Goal: Task Accomplishment & Management: Manage account settings

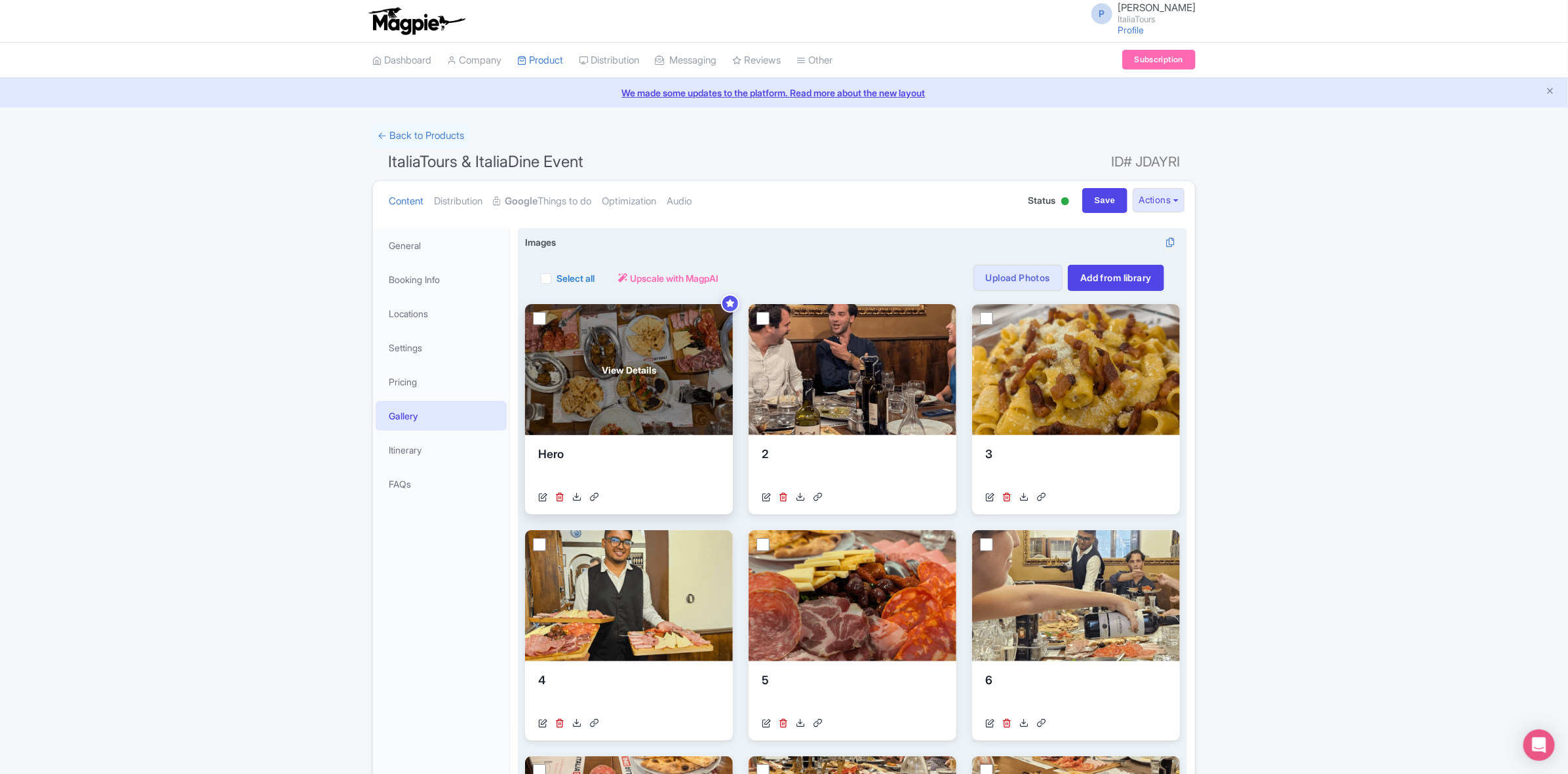
click at [535, 323] on input "checkbox" at bounding box center [539, 319] width 13 height 13
checkbox input "true"
click at [560, 502] on link at bounding box center [560, 497] width 9 height 14
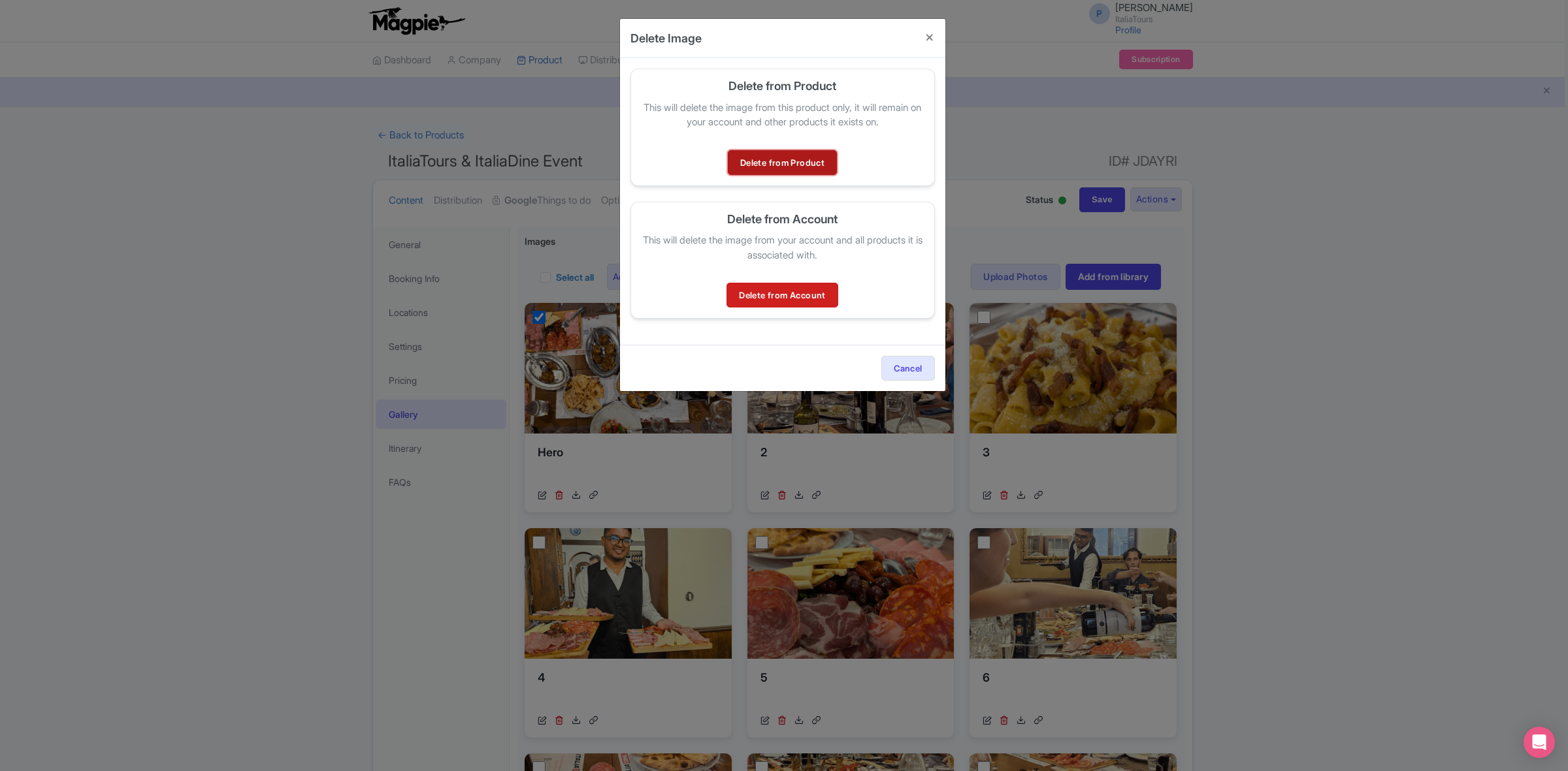
click at [789, 153] on link "Delete from Product" at bounding box center [782, 162] width 109 height 25
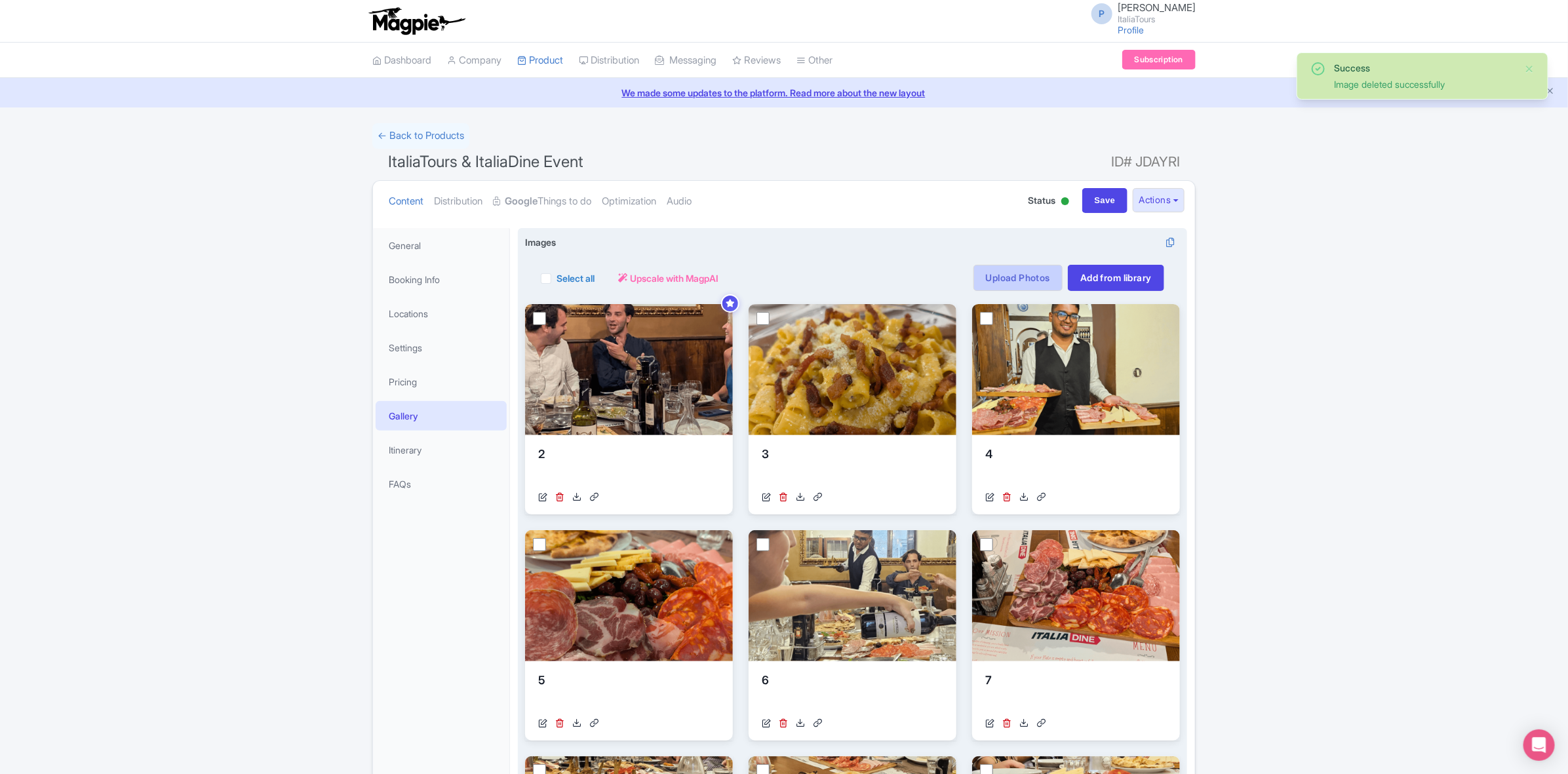
click at [1003, 287] on link "Upload Photos" at bounding box center [1017, 277] width 89 height 26
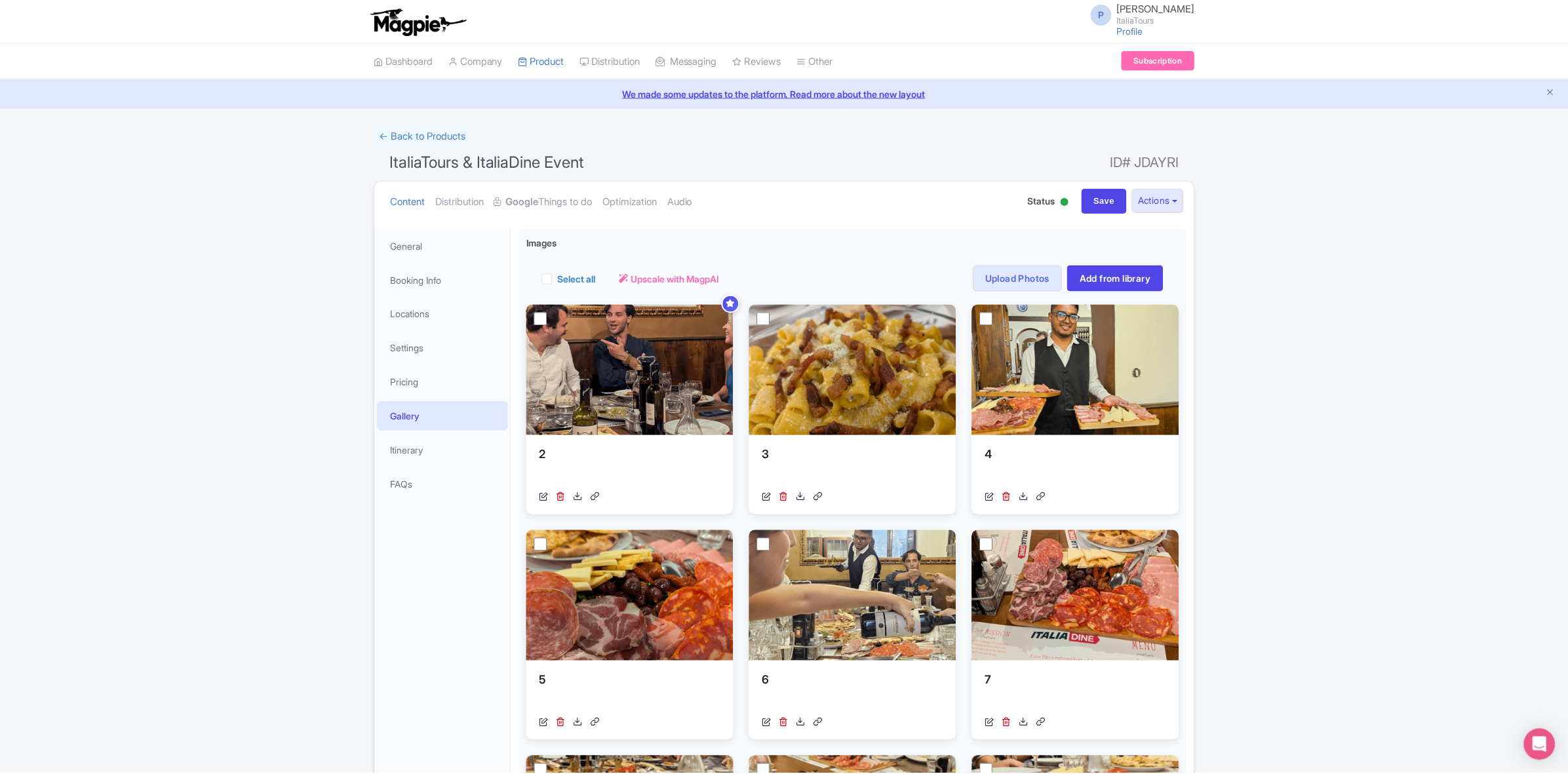
scroll to position [228, 0]
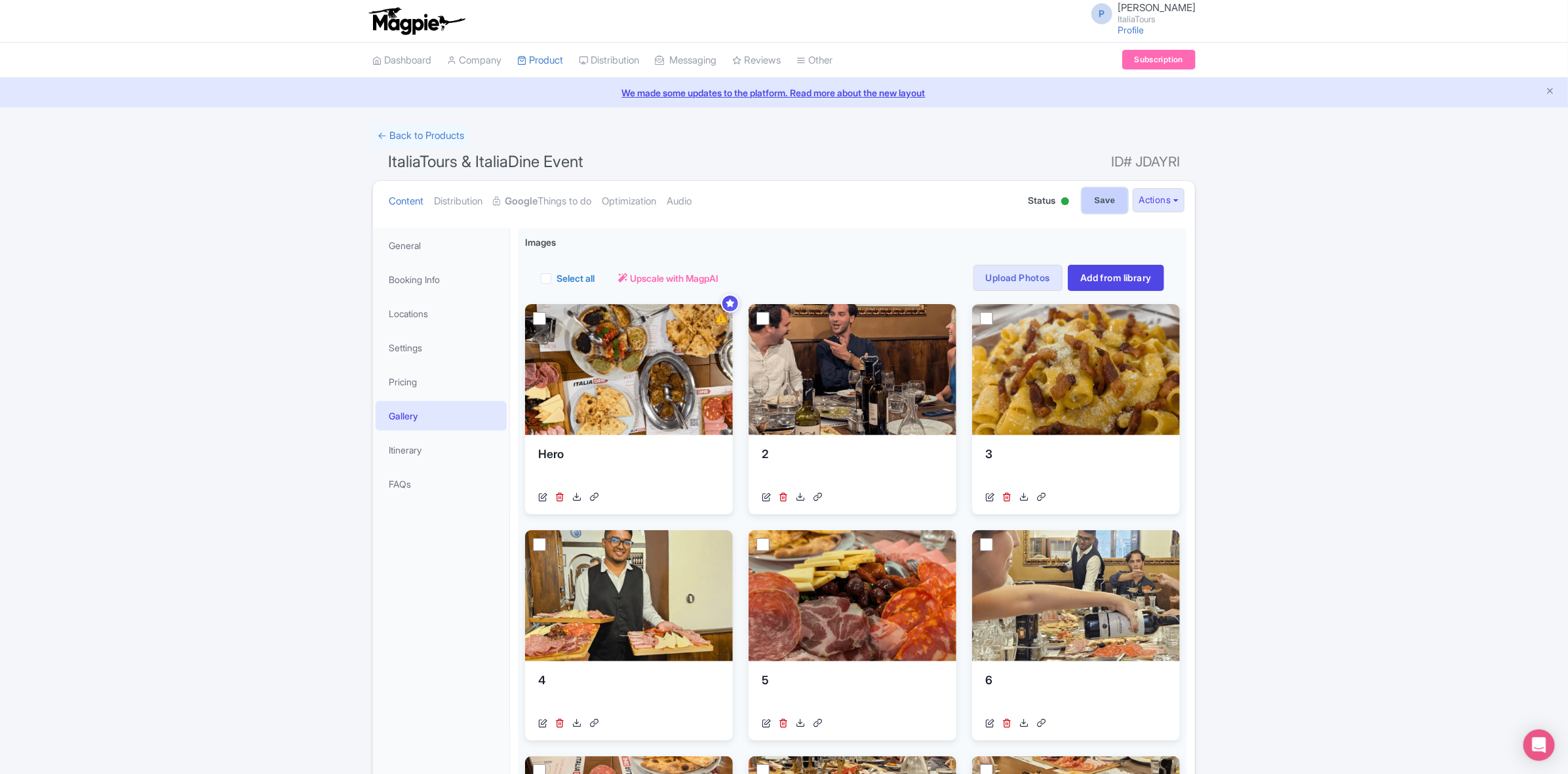
click at [1109, 202] on input "Save" at bounding box center [1105, 200] width 46 height 25
type input "Saving..."
click at [451, 250] on link "General" at bounding box center [441, 245] width 131 height 29
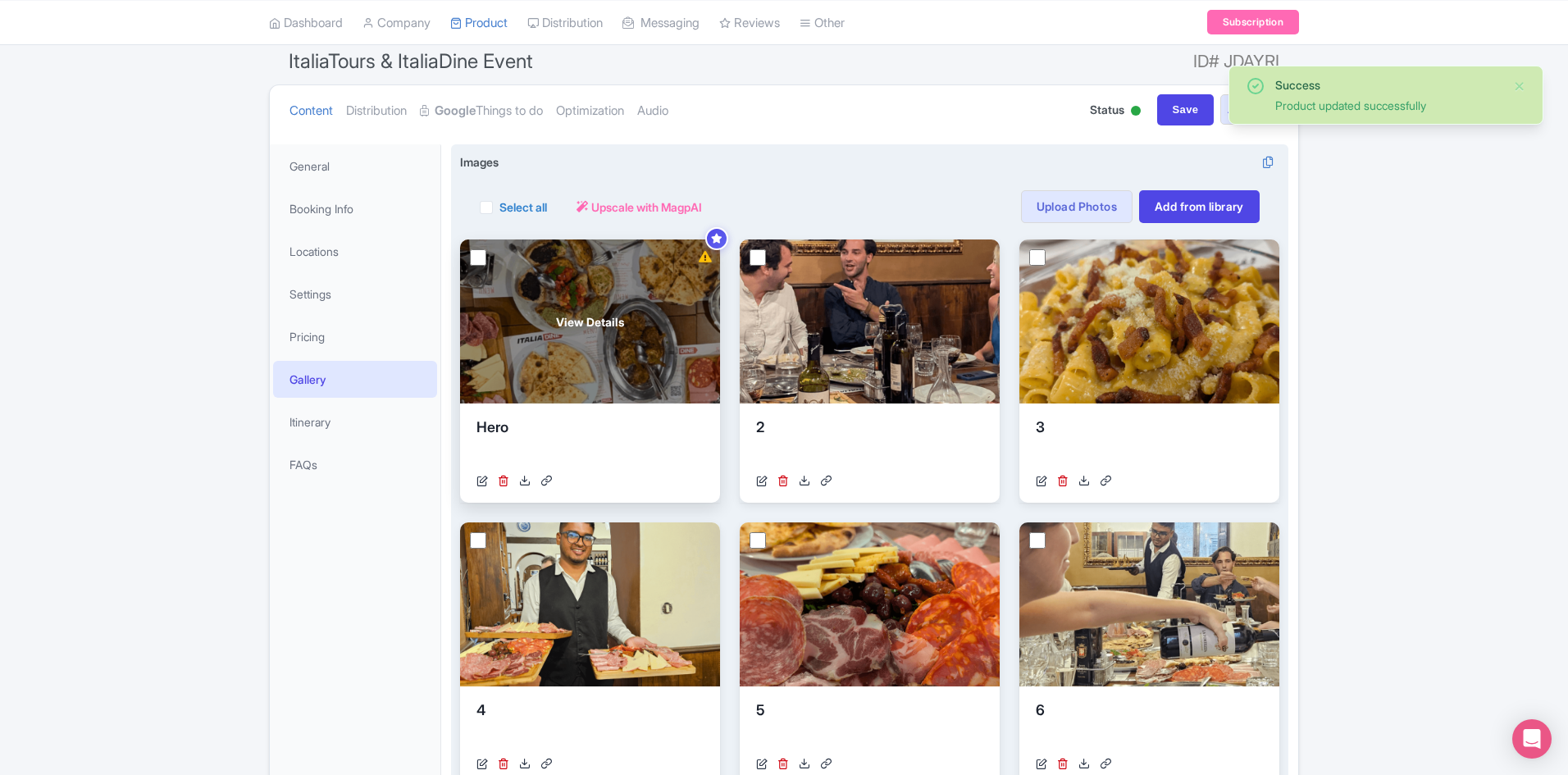
scroll to position [164, 0]
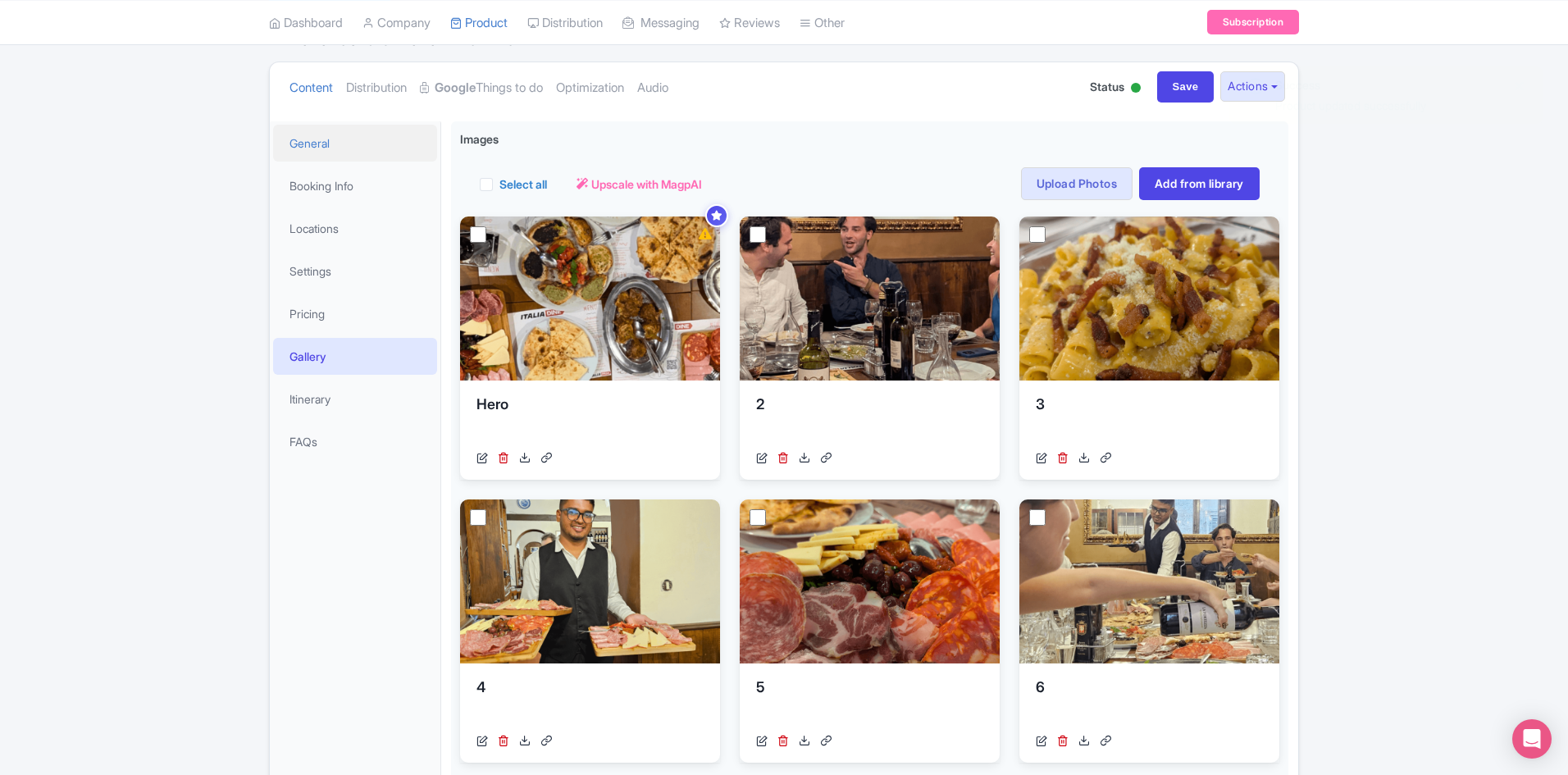
click at [345, 135] on link "General" at bounding box center [355, 143] width 164 height 37
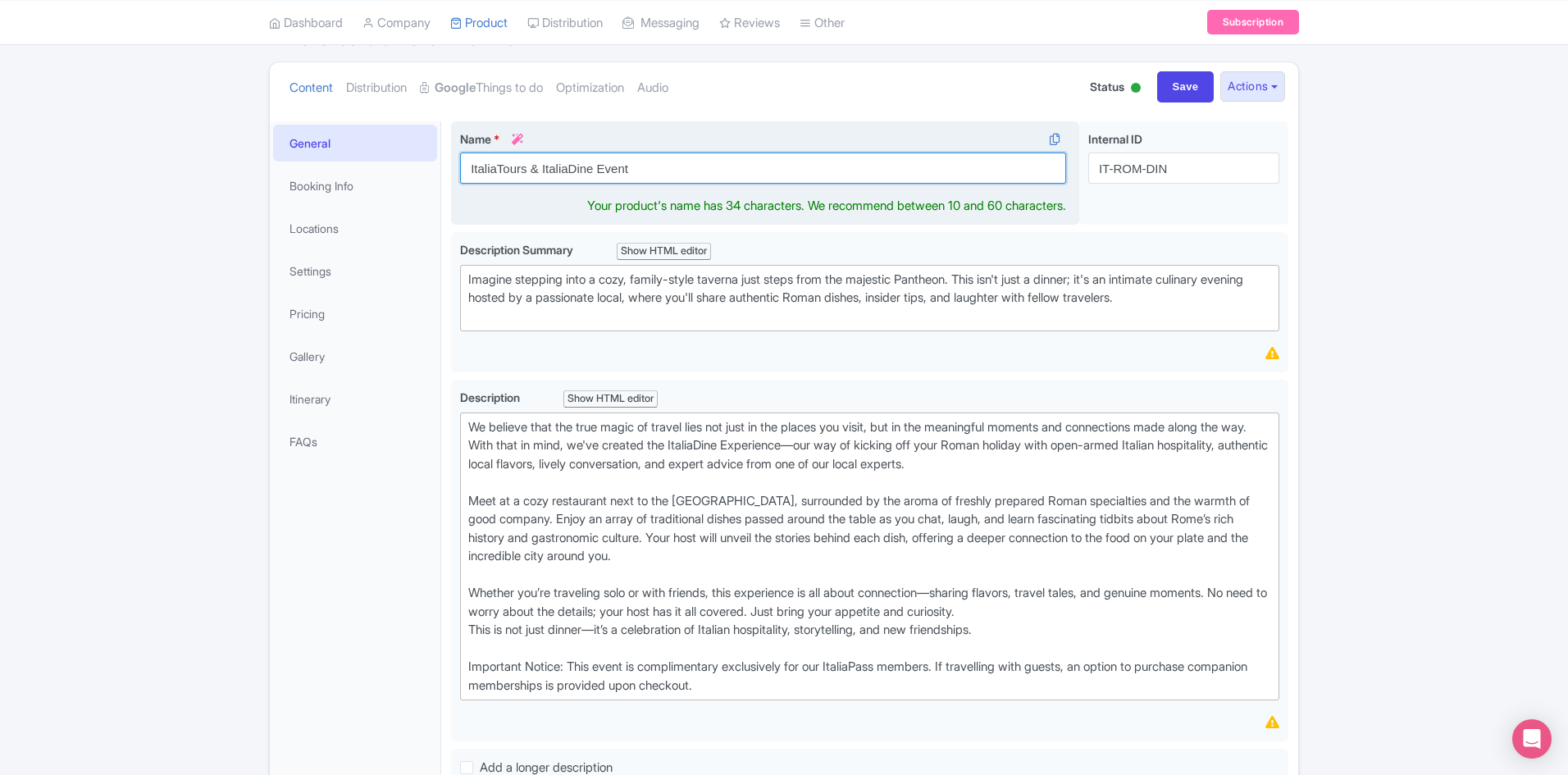
scroll to position [183, 0]
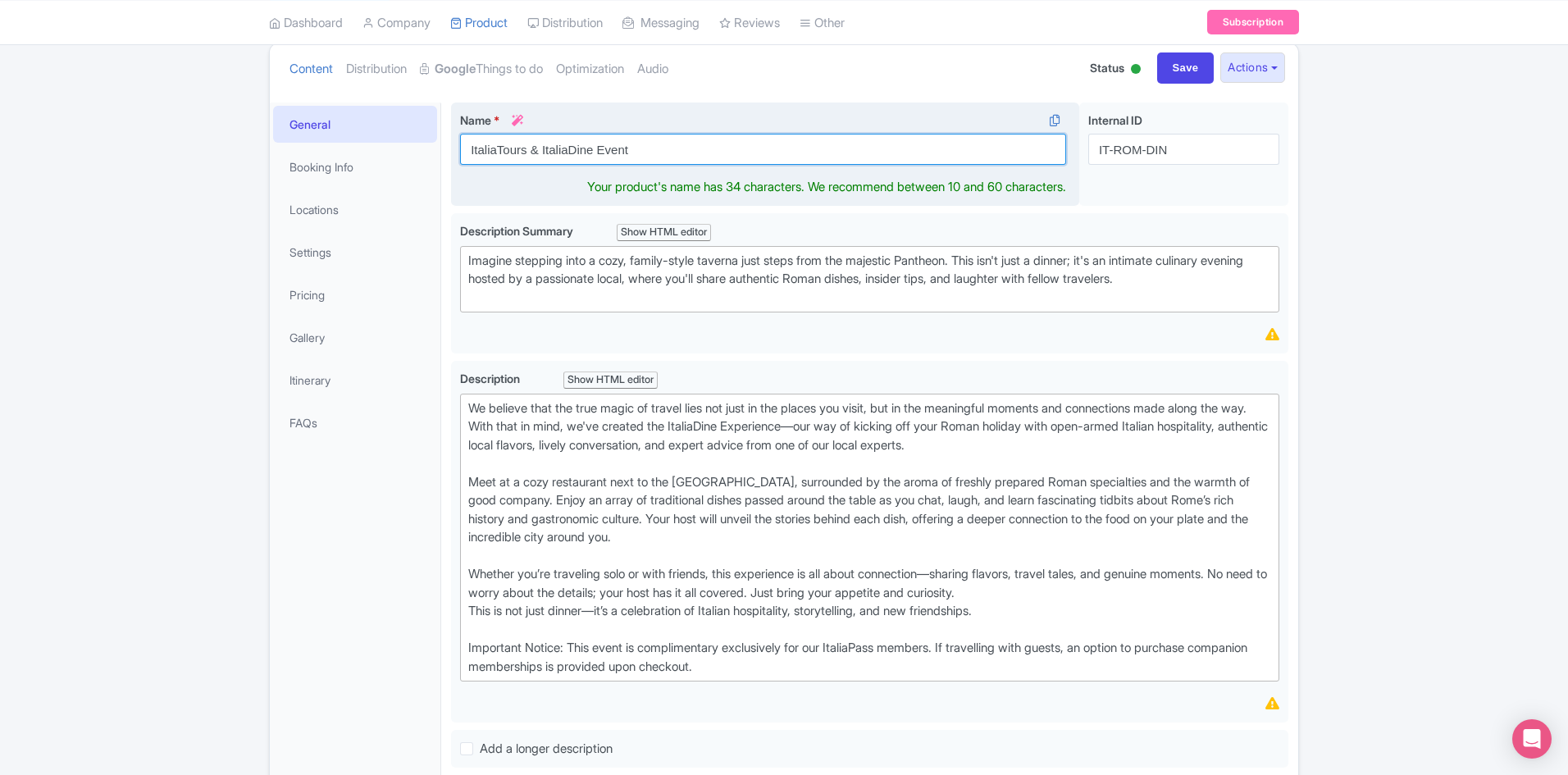
click at [597, 163] on input "ItaliaTours & ItaliaDine Event" at bounding box center [763, 149] width 606 height 31
paste input "Eat with Locals: The Roman Table Experience"
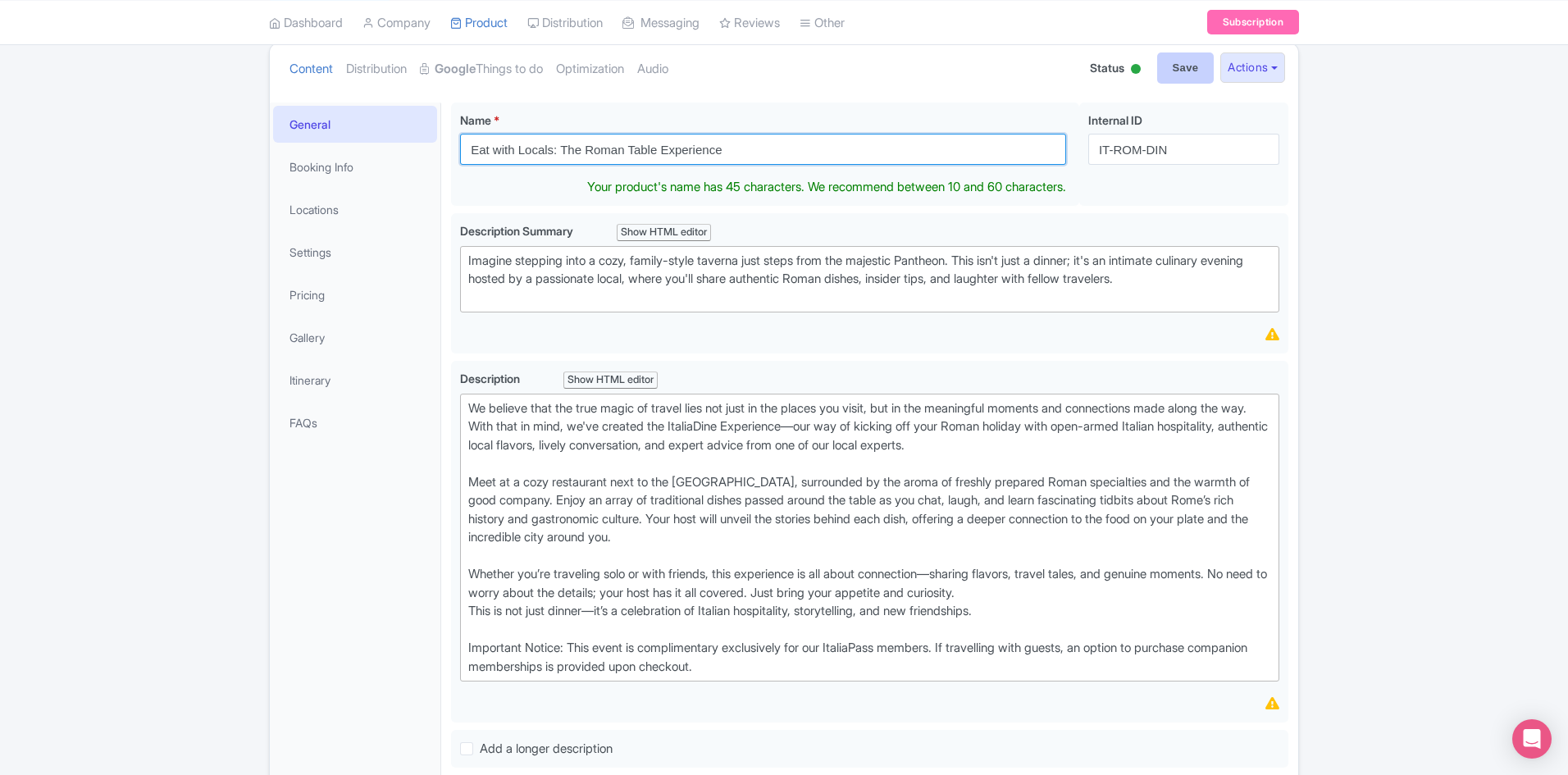
type input "Eat with Locals: The Roman Table Experience"
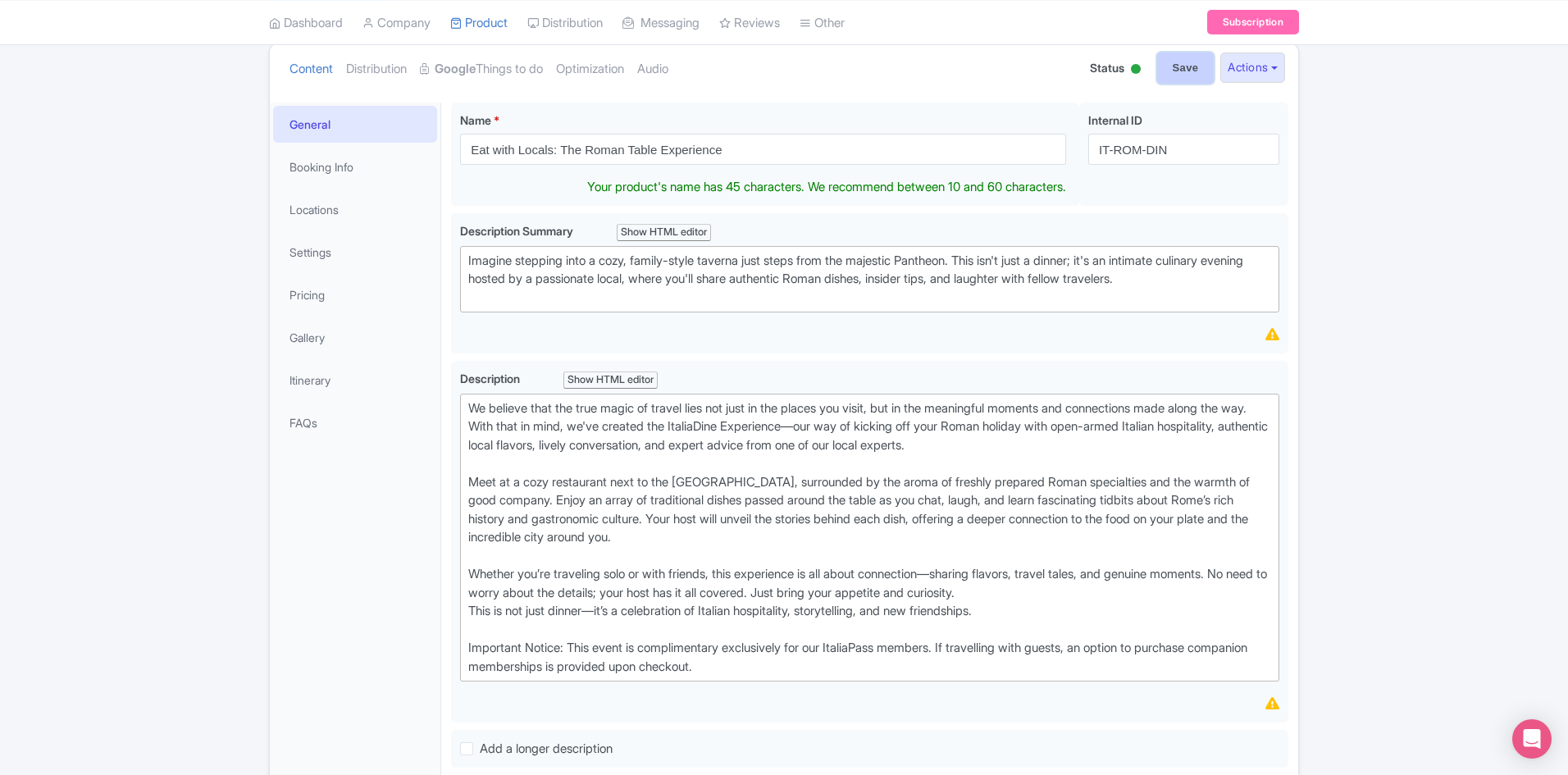
click at [1185, 62] on input "Save" at bounding box center [1186, 68] width 58 height 31
type input "Saving..."
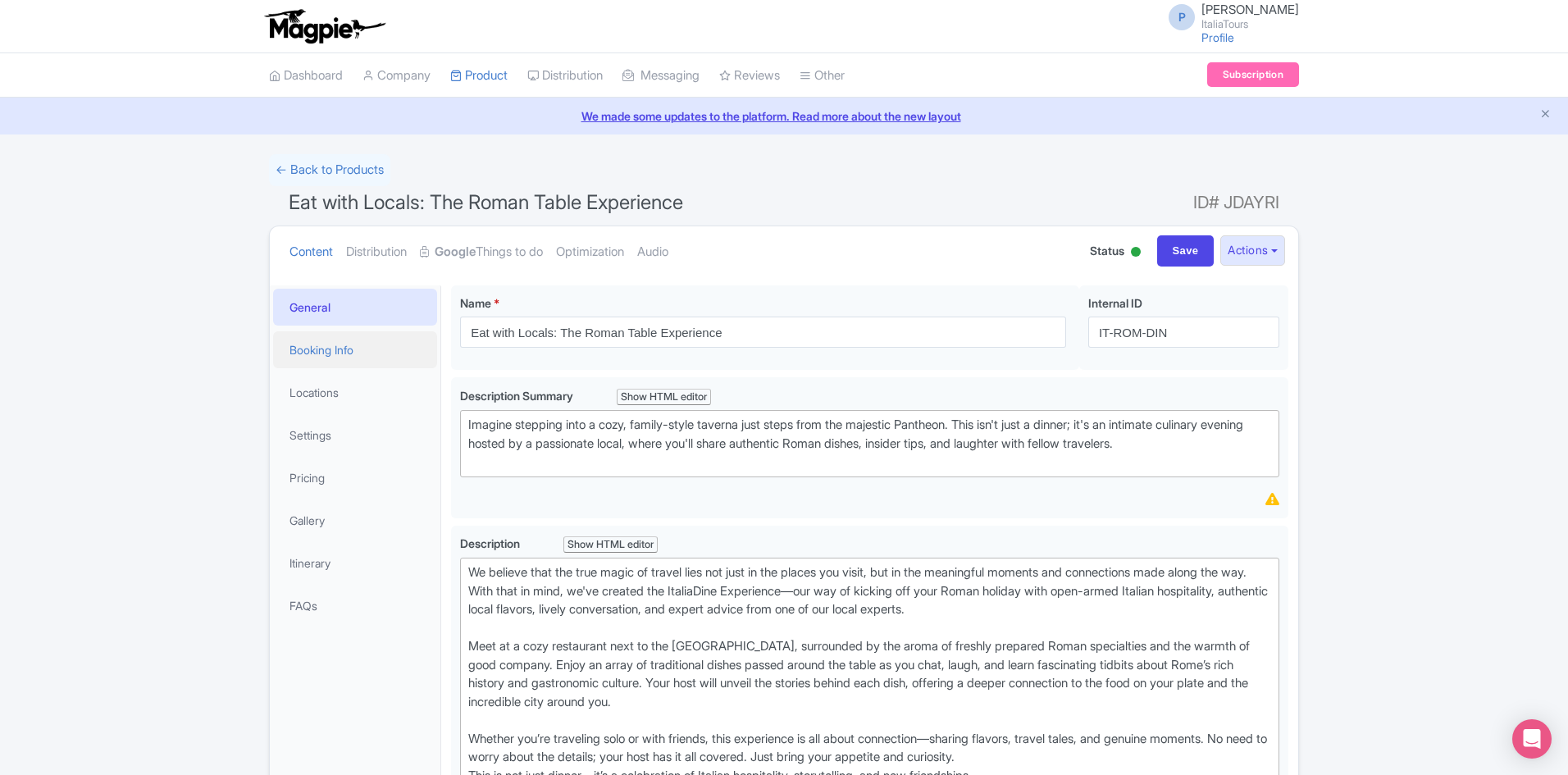
click at [324, 343] on link "Booking Info" at bounding box center [355, 349] width 164 height 37
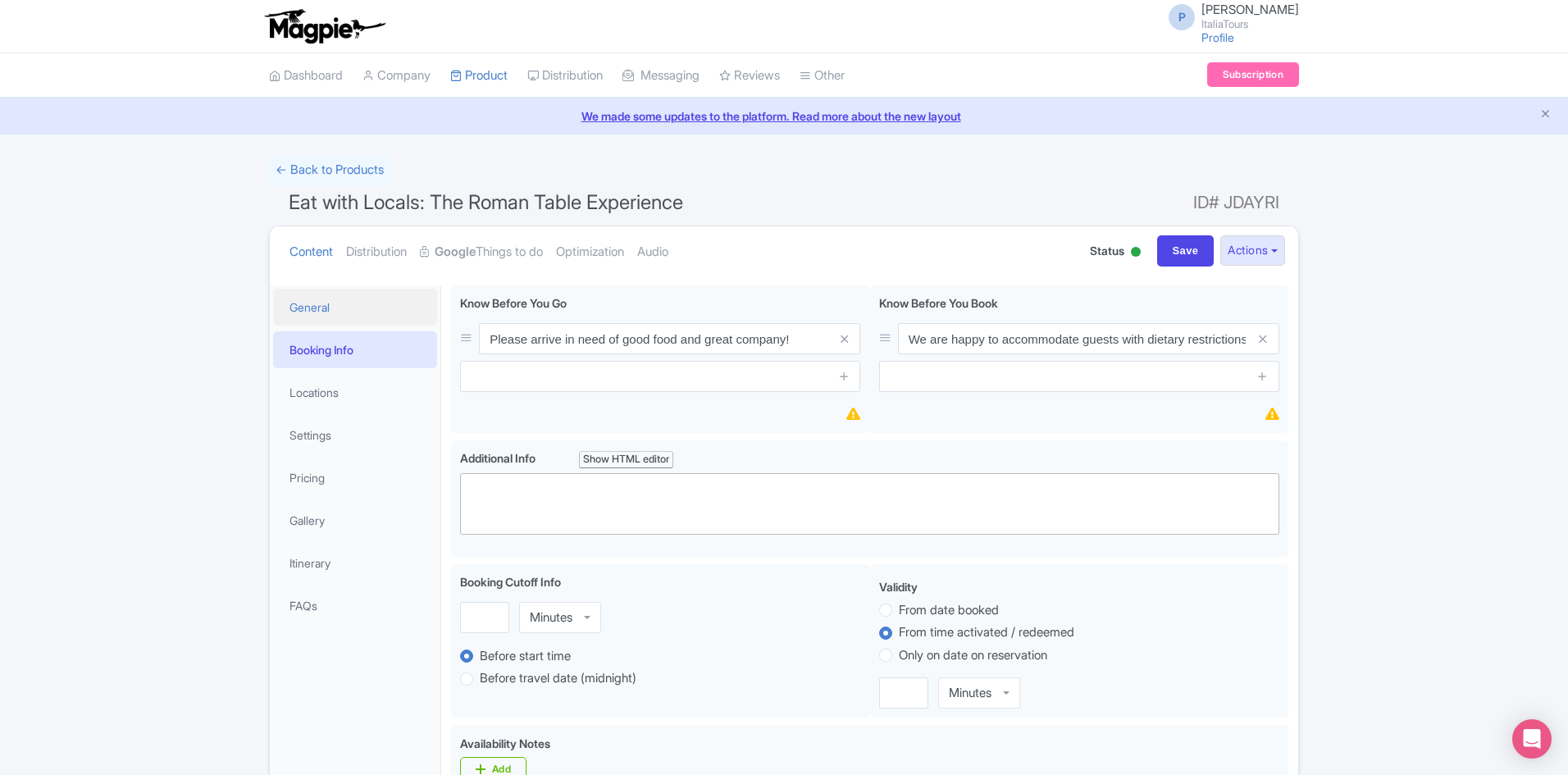
click at [321, 293] on link "General" at bounding box center [355, 307] width 164 height 37
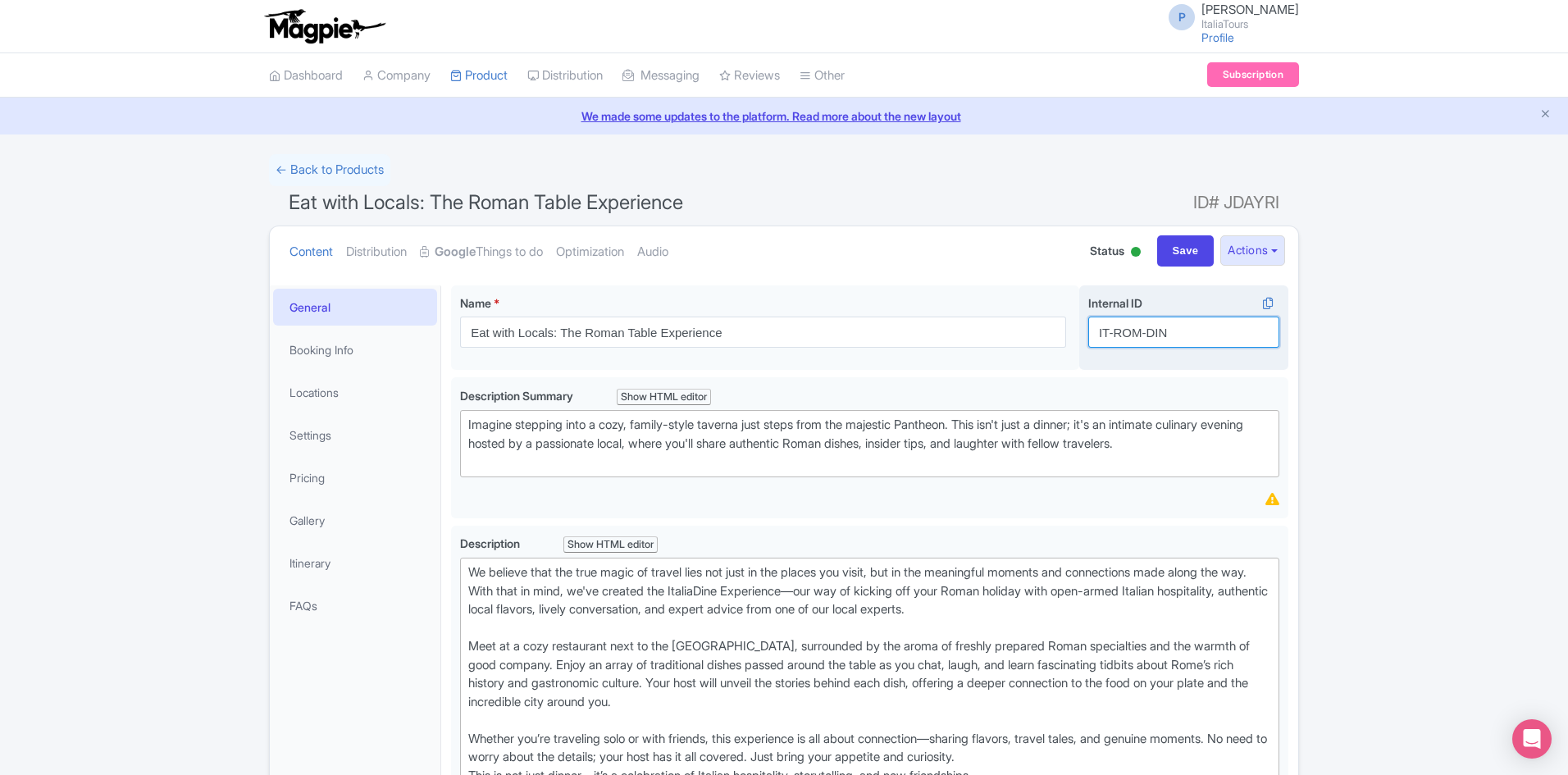
click at [1146, 334] on input "IT-ROM-DIN" at bounding box center [1183, 332] width 191 height 31
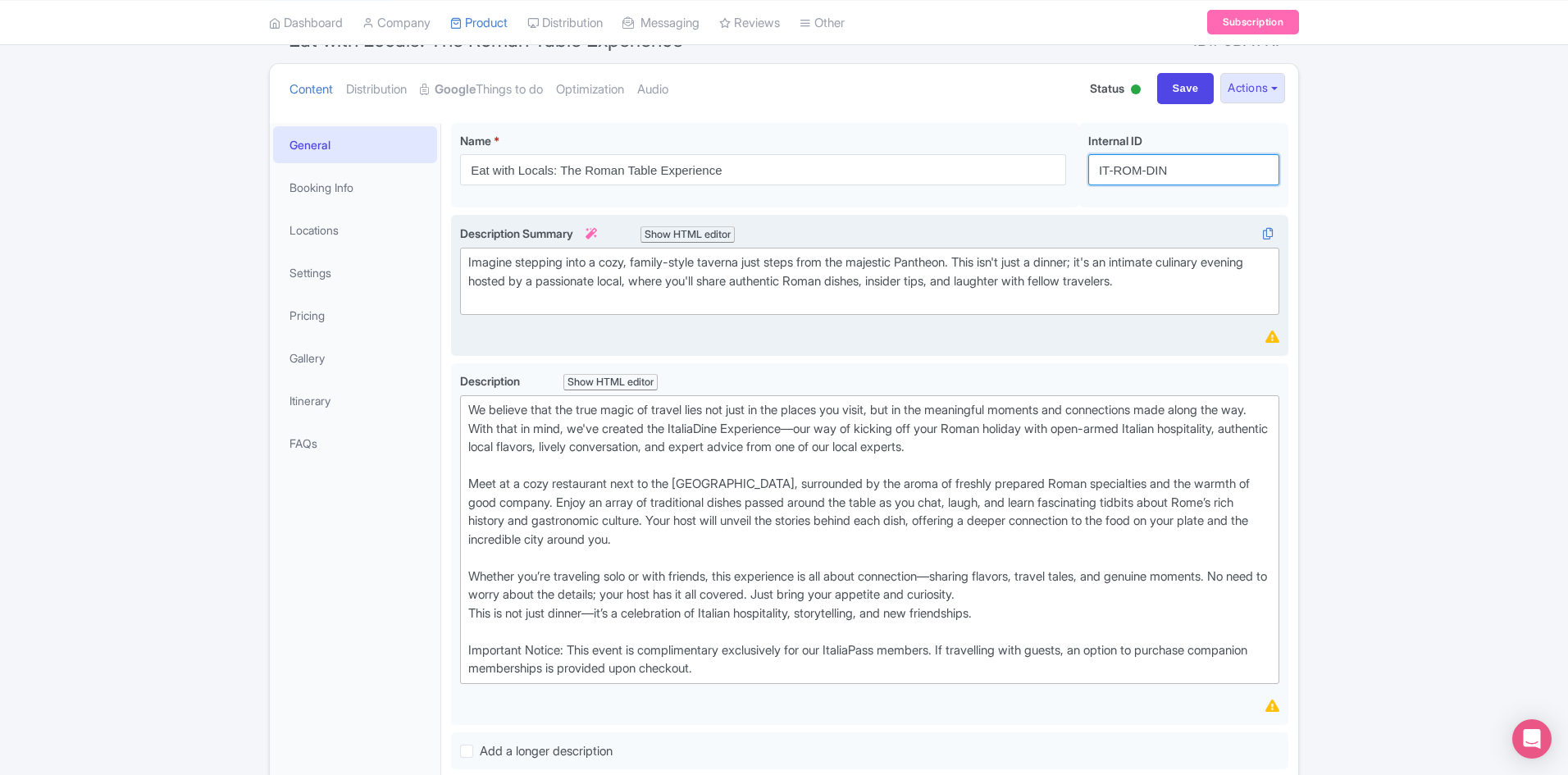
scroll to position [164, 0]
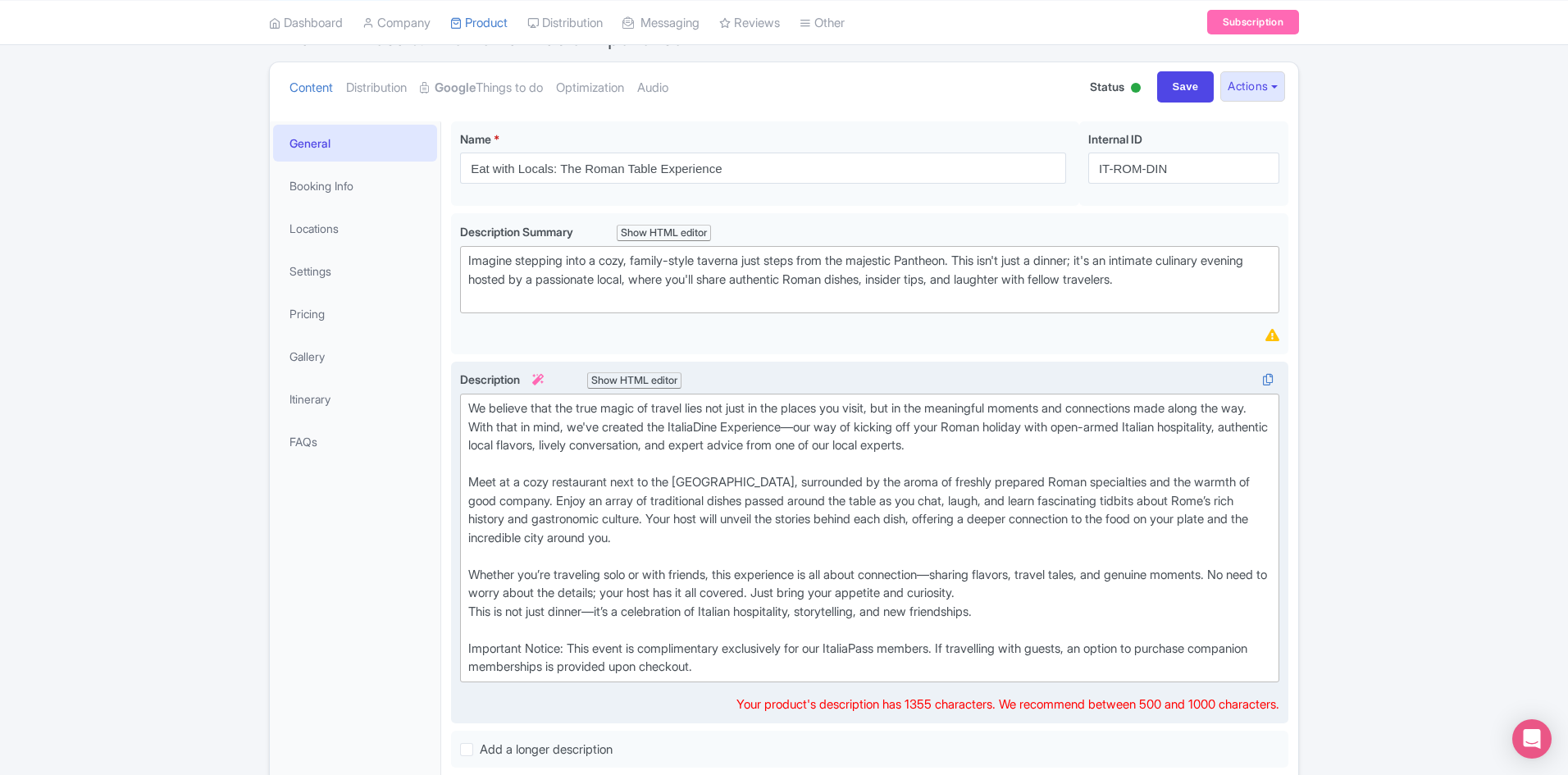
drag, startPoint x: 800, startPoint y: 665, endPoint x: 477, endPoint y: 648, distance: 323.4
click at [477, 648] on div "We believe that the true magic of travel lies not just in the places you visit,…" at bounding box center [870, 538] width 803 height 277
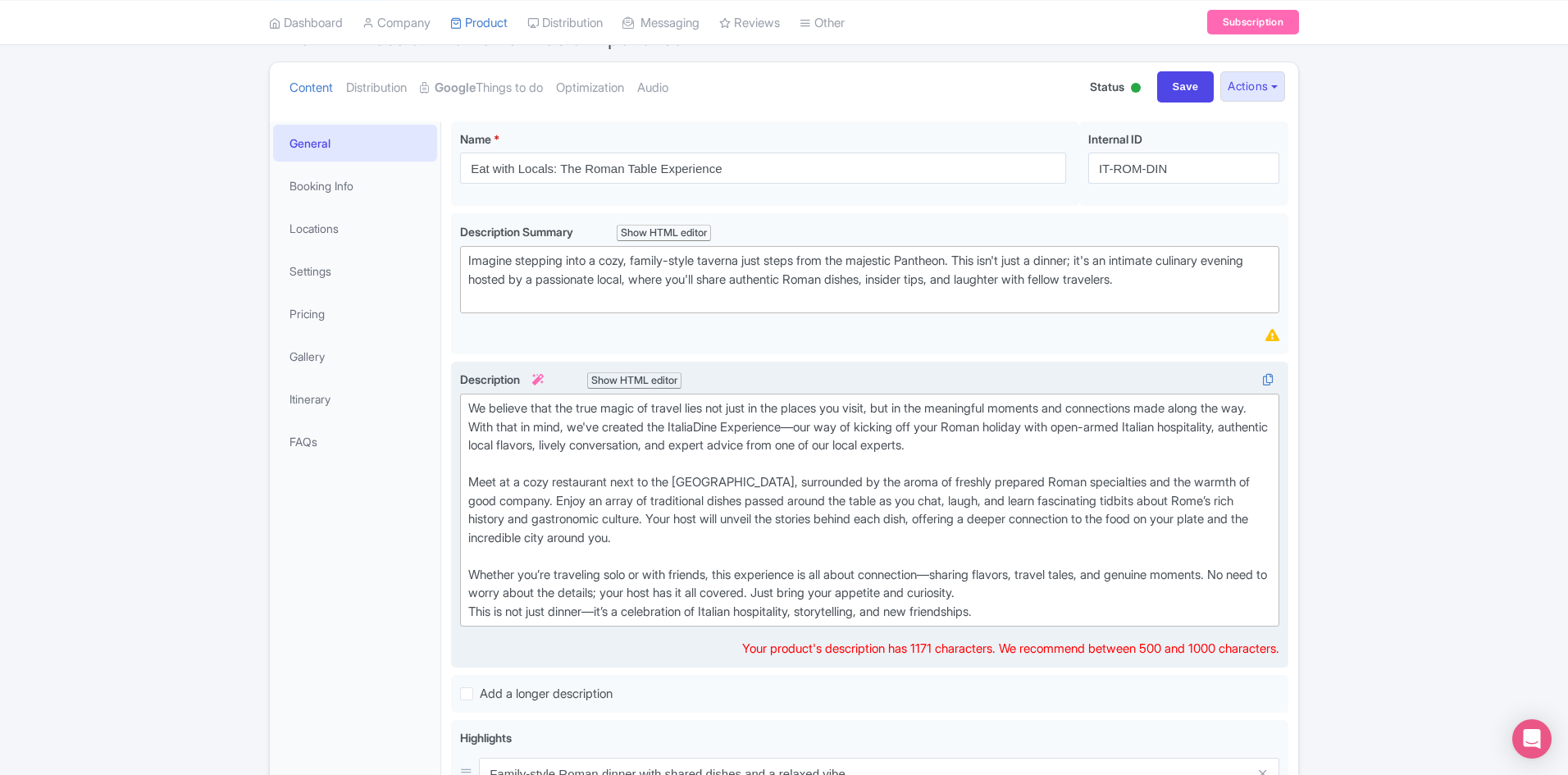
type trix-editor "<div>We believe that the true magic of travel lies not just in the places you v…"
click at [1166, 84] on input "Save" at bounding box center [1186, 86] width 58 height 31
type input "Saving..."
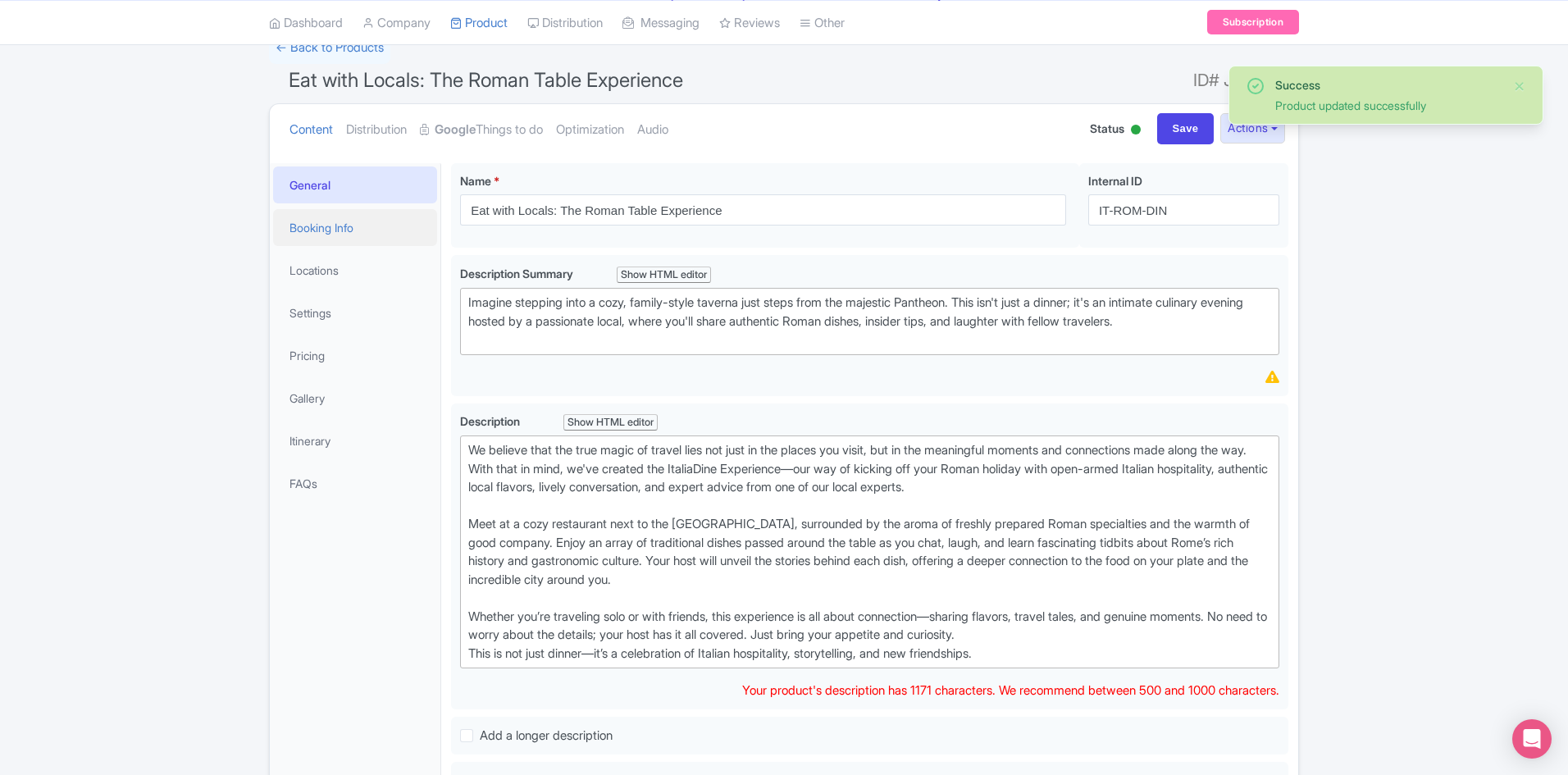
scroll to position [121, 0]
click at [363, 232] on link "Booking Info" at bounding box center [355, 228] width 164 height 37
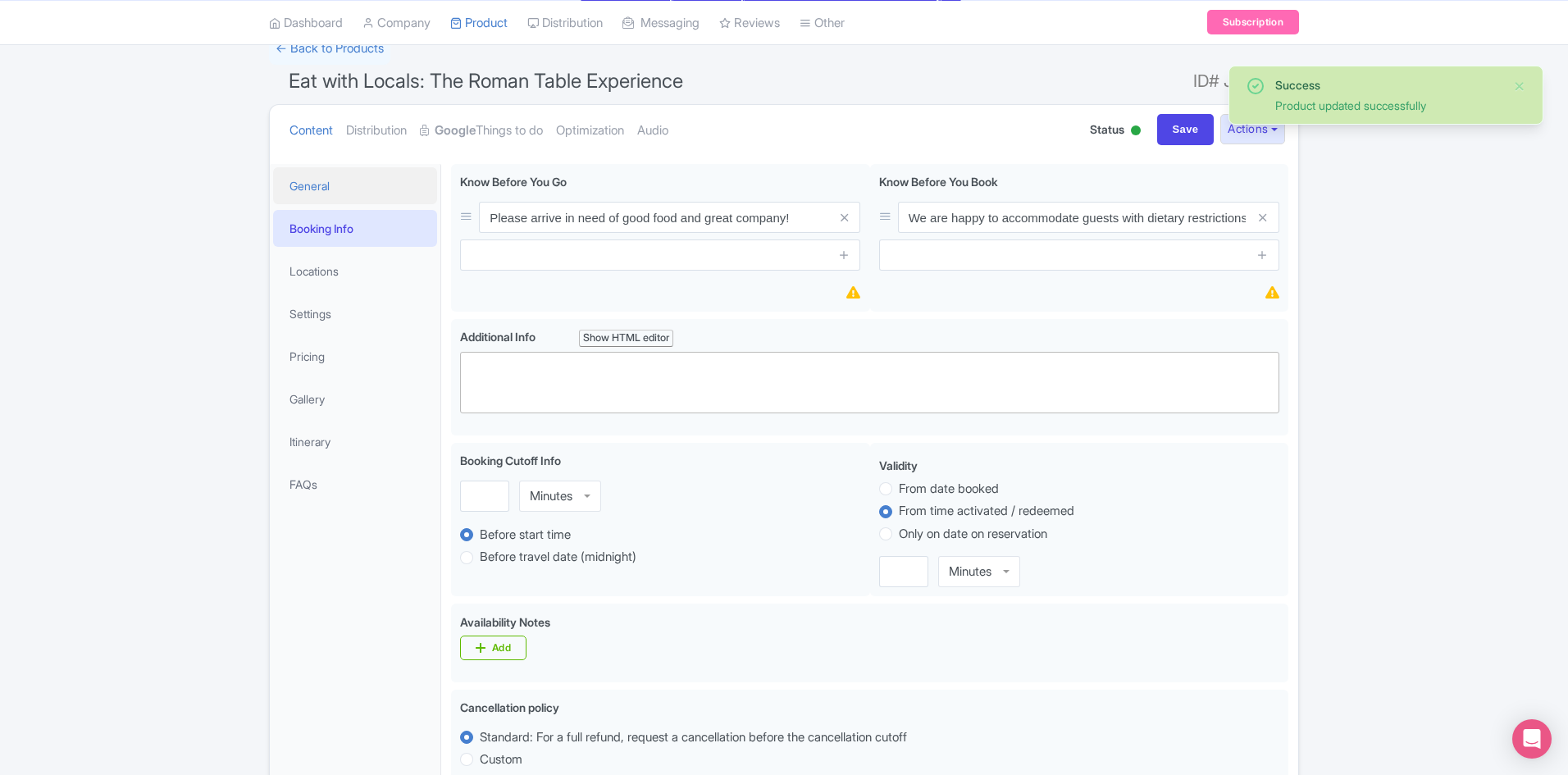
click at [345, 184] on link "General" at bounding box center [355, 186] width 164 height 37
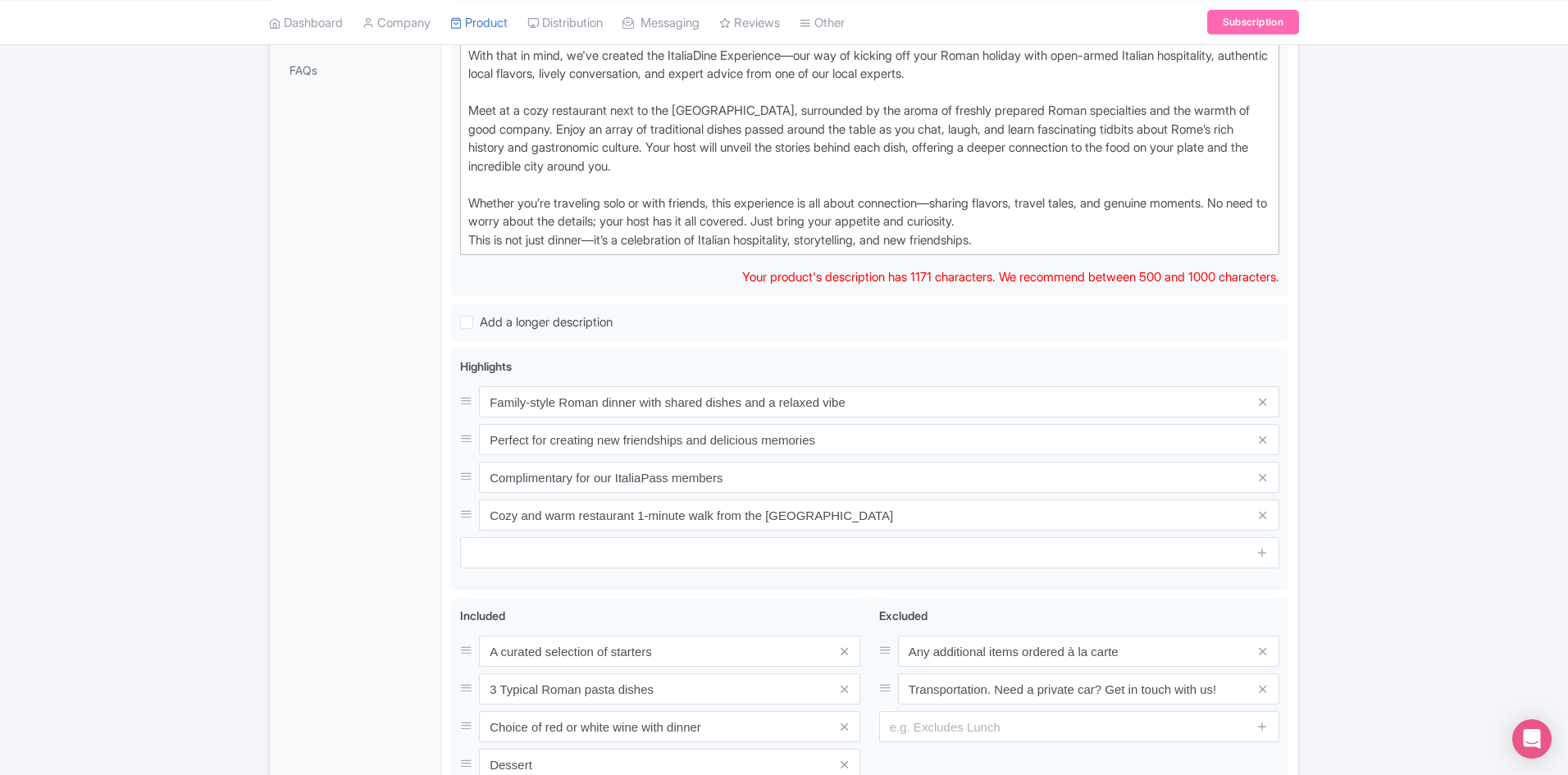
scroll to position [696, 0]
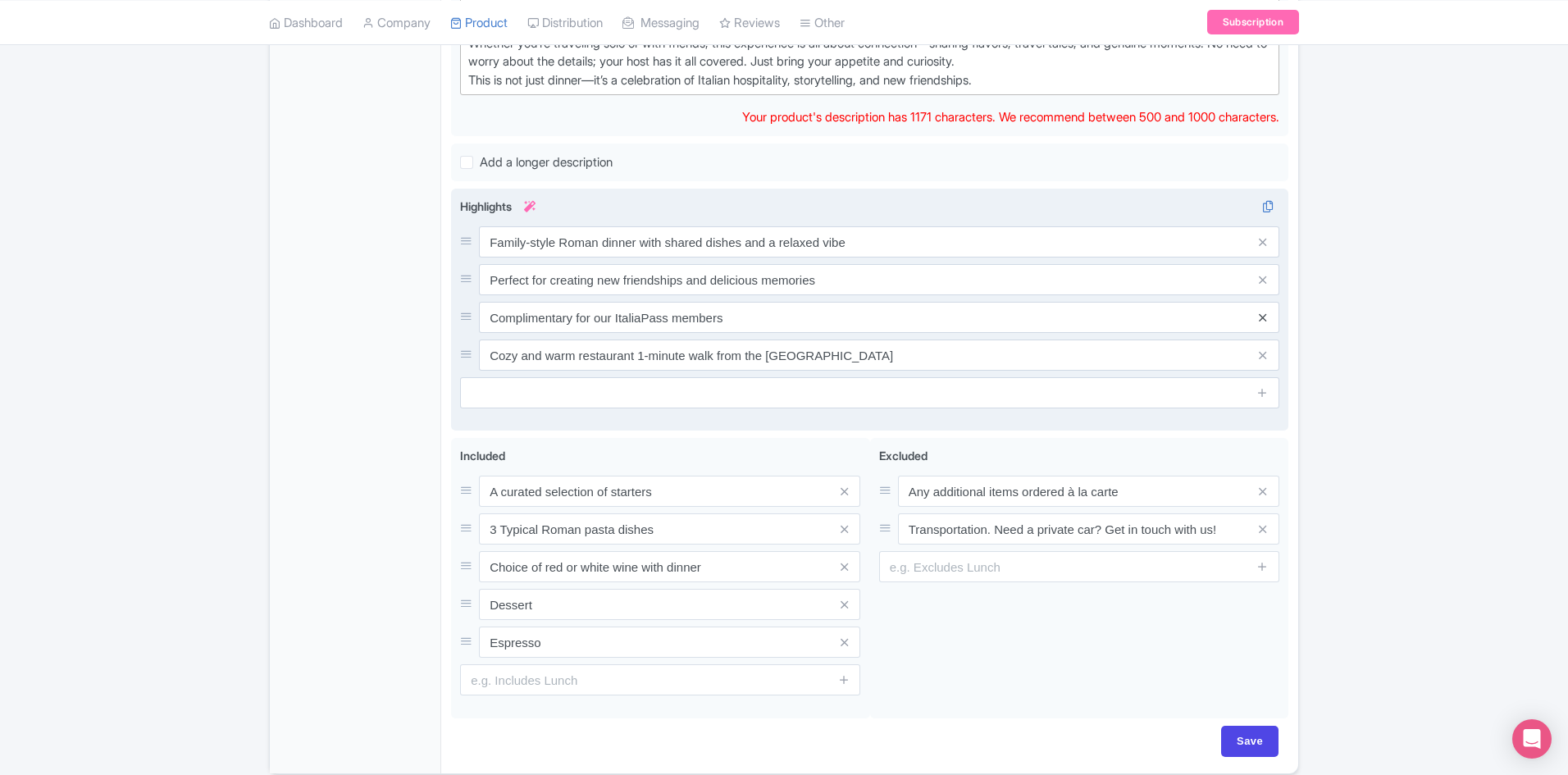
click at [1264, 316] on icon at bounding box center [1262, 318] width 8 height 13
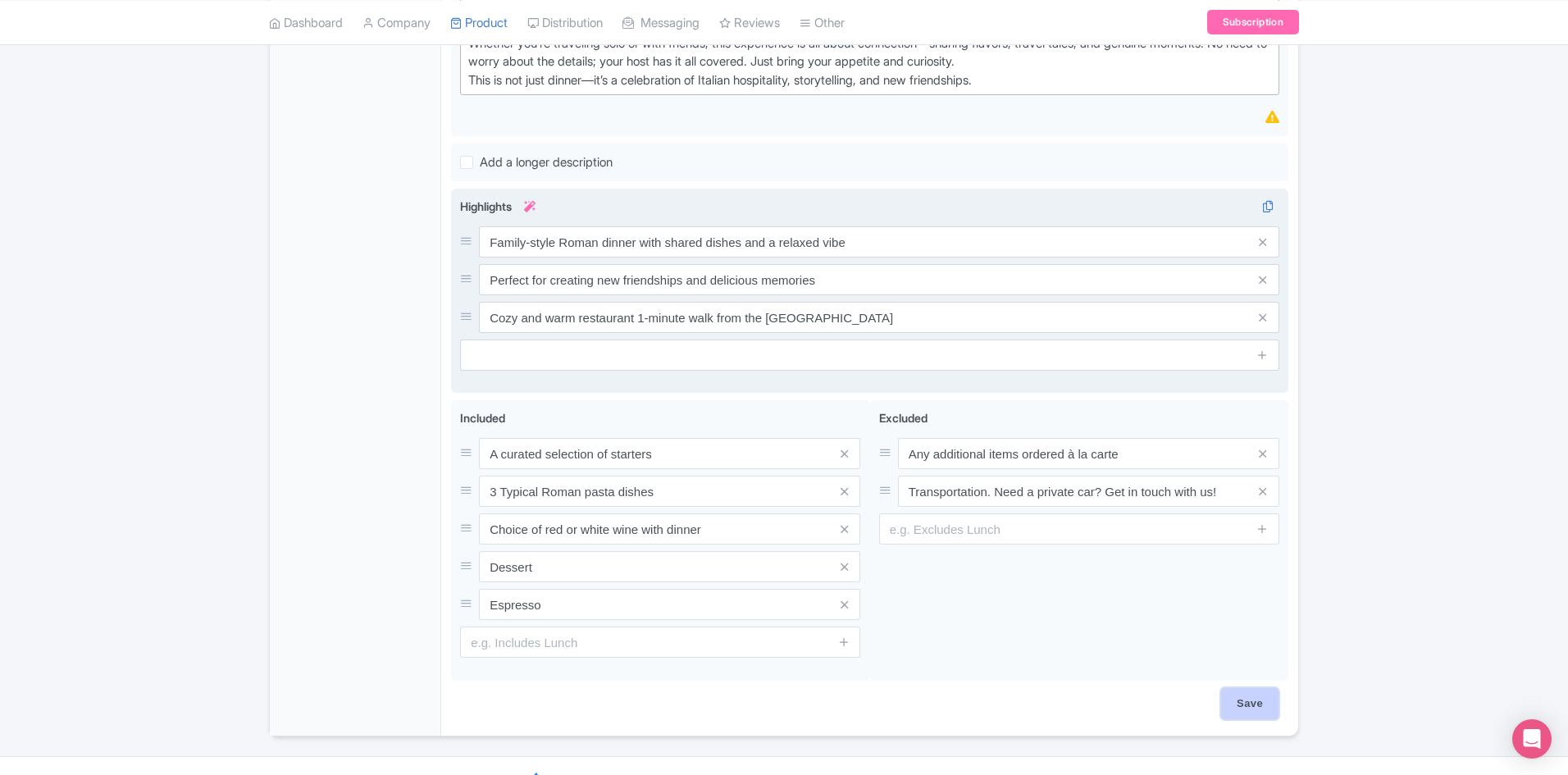
click at [1262, 708] on input "Save" at bounding box center [1249, 703] width 58 height 31
type input "Saving..."
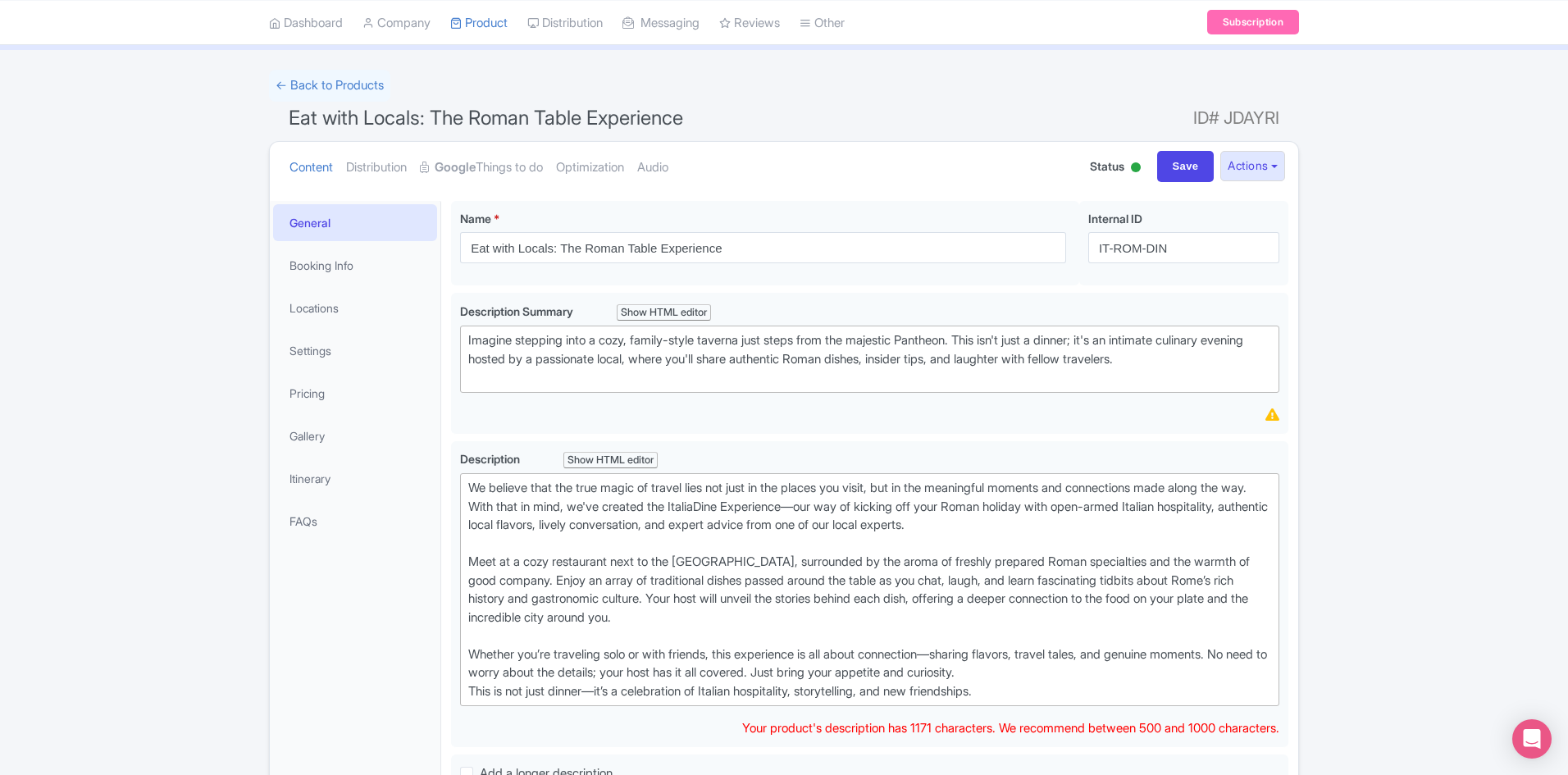
scroll to position [39, 0]
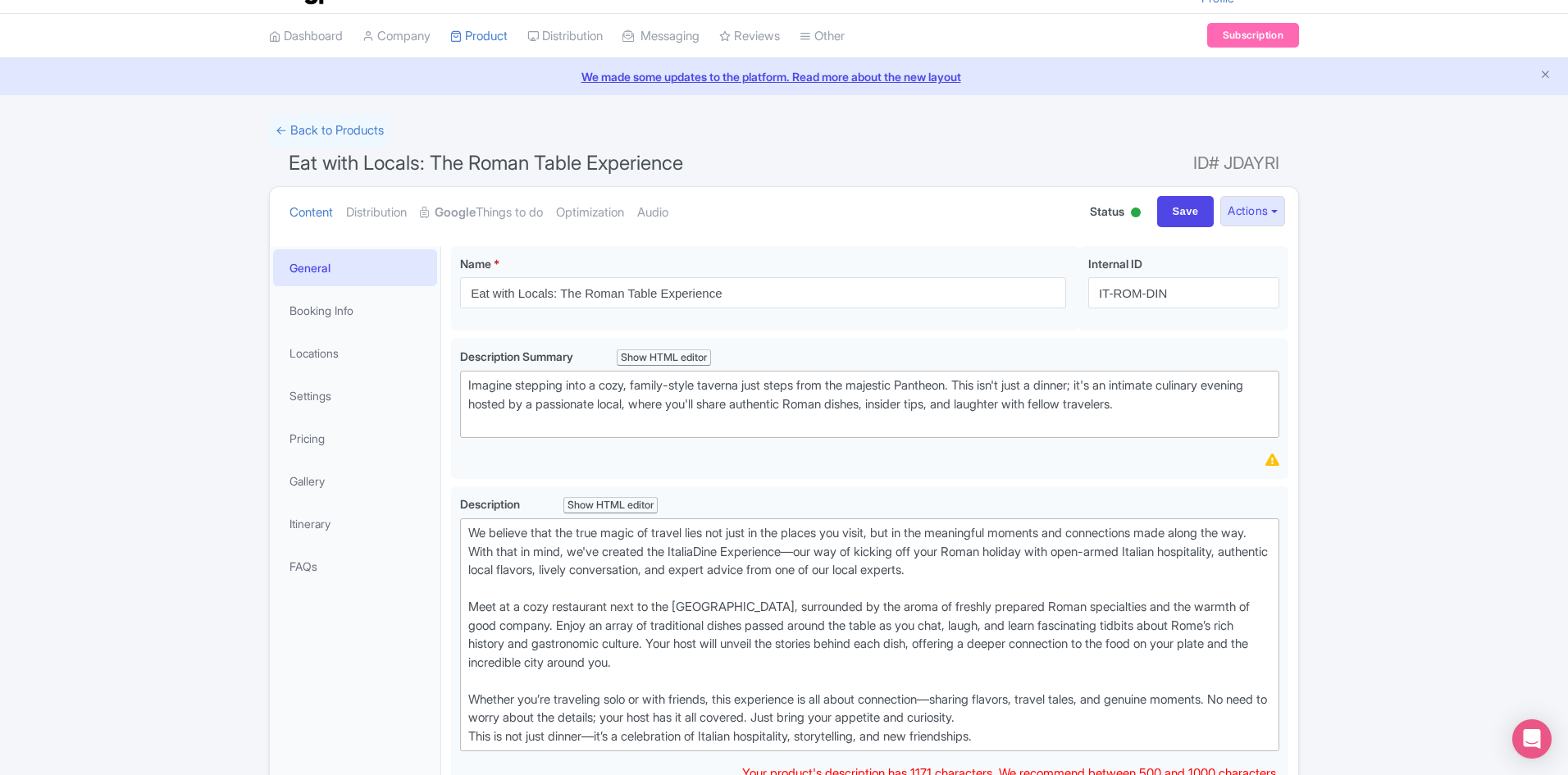
type trix-editor "<lor>Ip dolorsi amet con adip elits do eiusmo temp inc utla et dol magnaa eni a…"
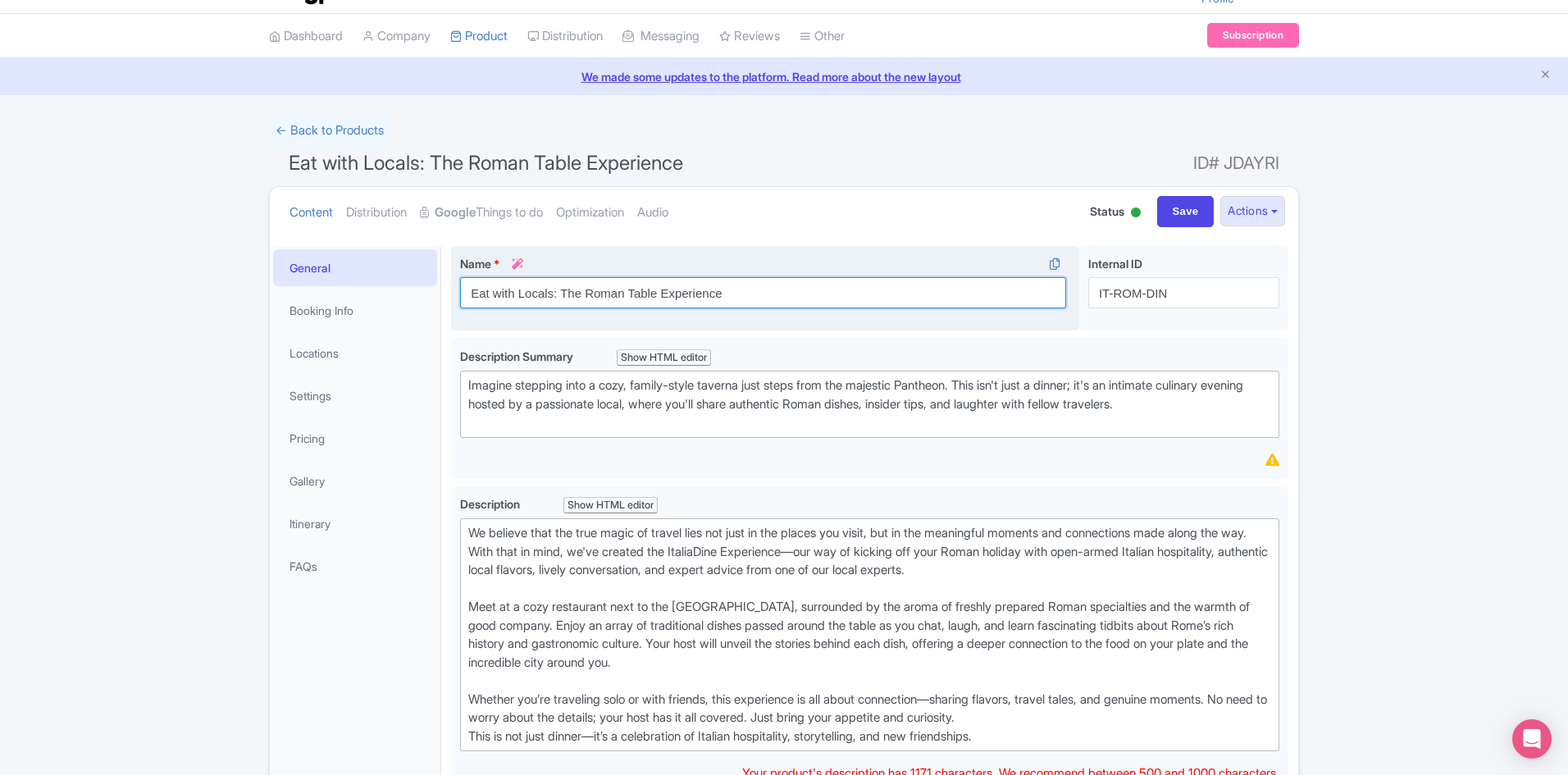
scroll to position [59, 0]
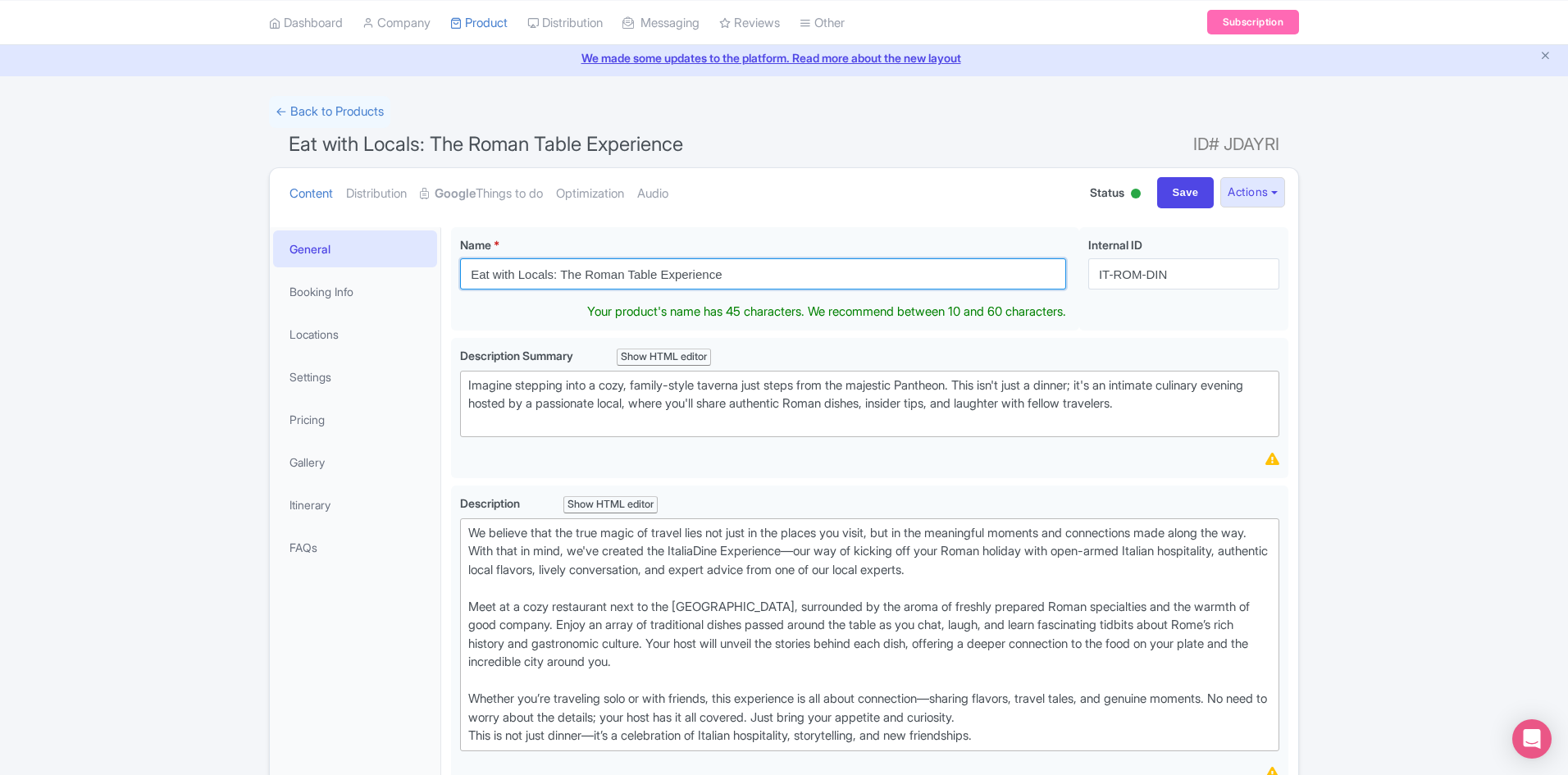
drag, startPoint x: 567, startPoint y: 293, endPoint x: 405, endPoint y: 263, distance: 164.8
type input "The Roman Table Experience"
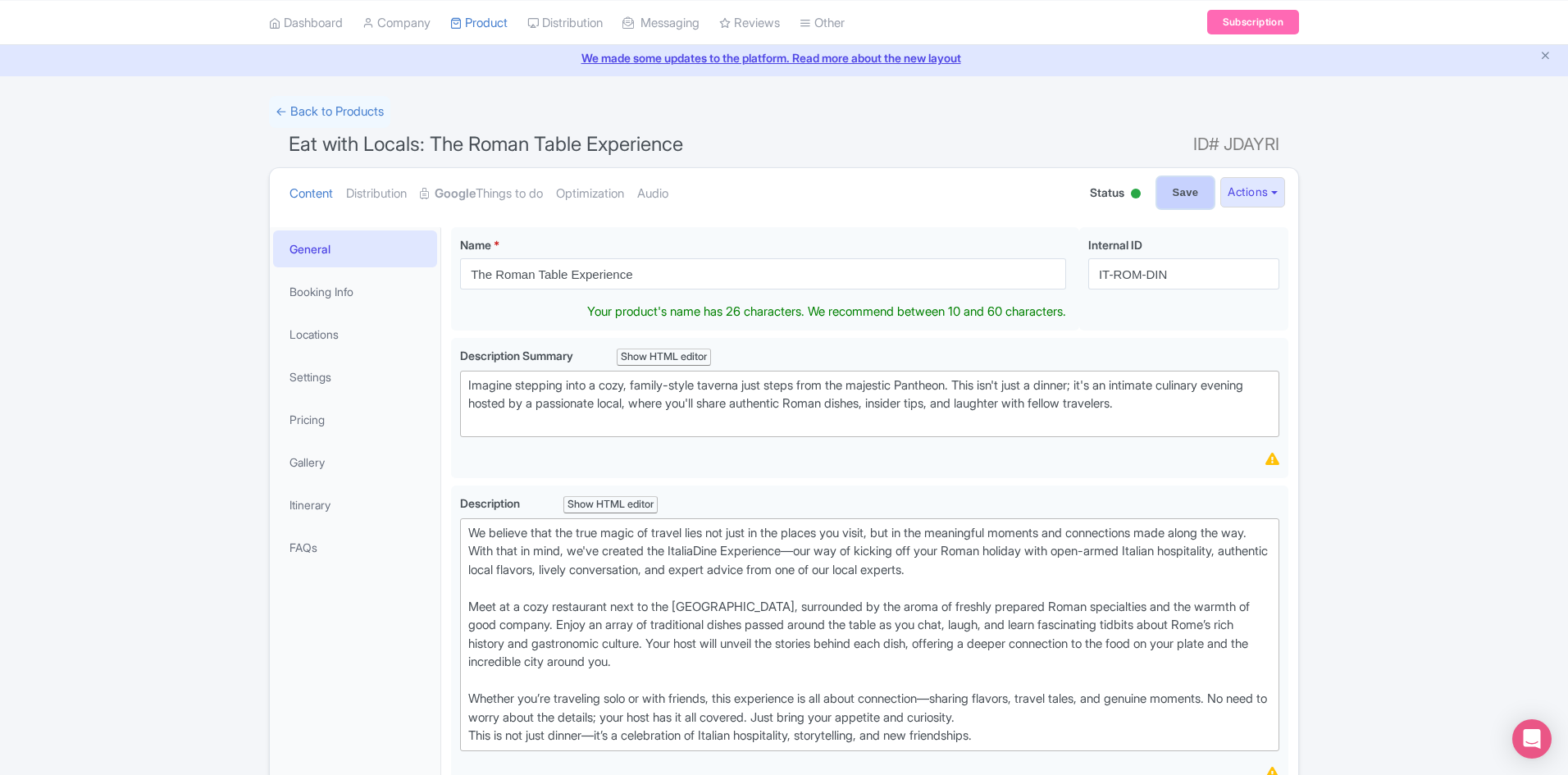
click at [1162, 191] on input "Save" at bounding box center [1186, 192] width 58 height 31
type input "Saving..."
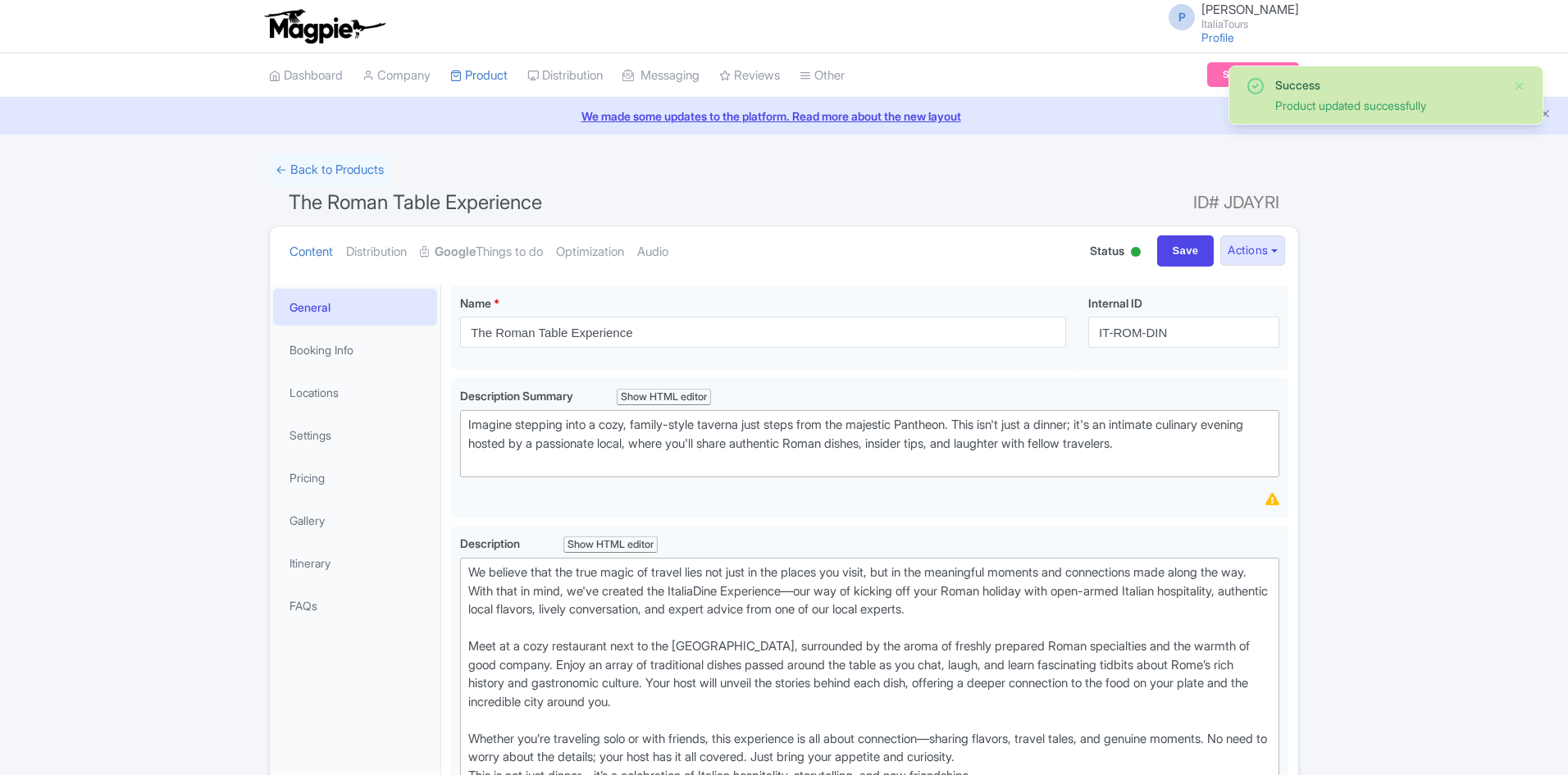
scroll to position [285, 0]
